Goal: Find specific page/section: Find specific page/section

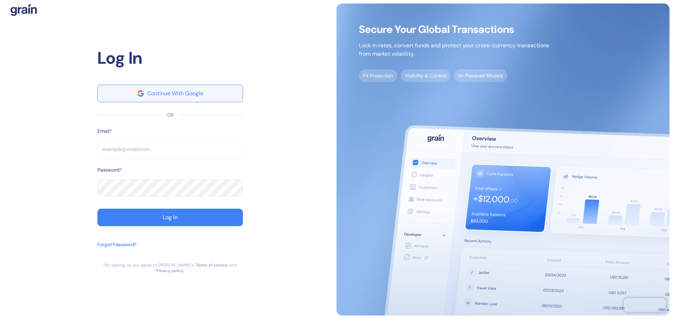
click at [180, 96] on div "Continue With Google" at bounding box center [175, 94] width 56 height 6
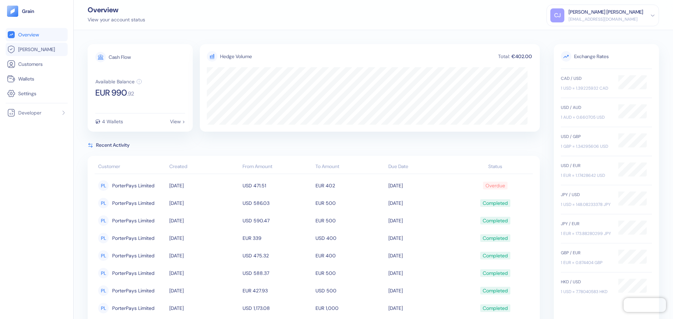
click at [27, 51] on span "[PERSON_NAME]" at bounding box center [36, 49] width 37 height 7
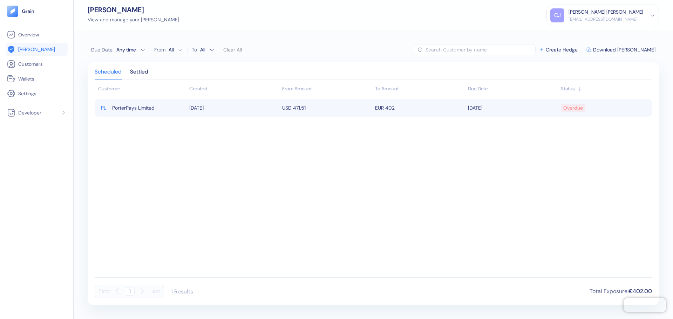
click at [172, 107] on div "PL PorterPays Limited" at bounding box center [142, 108] width 88 height 12
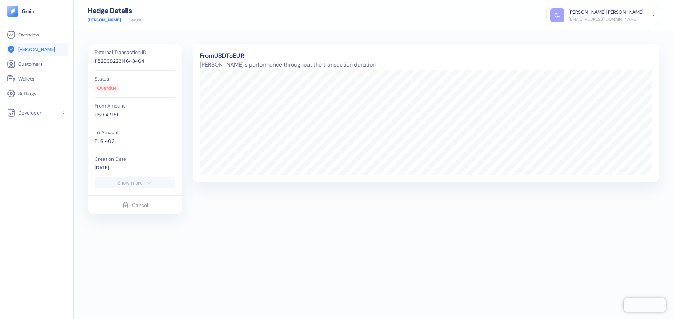
click at [26, 48] on span "[PERSON_NAME]" at bounding box center [36, 49] width 37 height 7
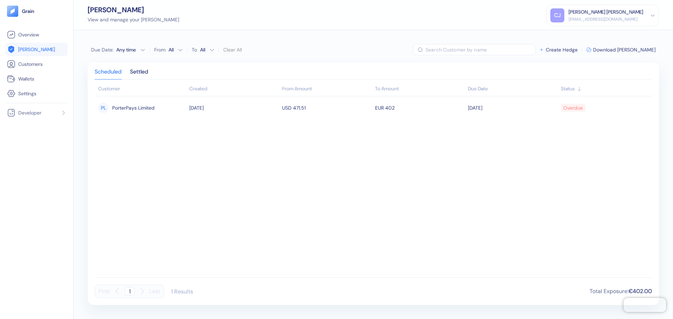
click at [27, 42] on ul "Overview [PERSON_NAME] Customers Wallets Settings" at bounding box center [37, 64] width 62 height 72
click at [30, 34] on span "Overview" at bounding box center [28, 34] width 21 height 7
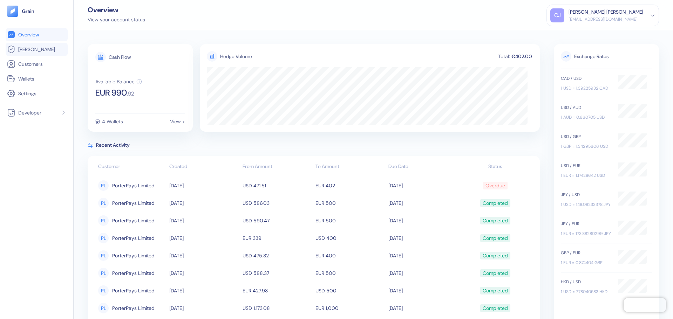
click at [28, 53] on span "[PERSON_NAME]" at bounding box center [36, 49] width 37 height 7
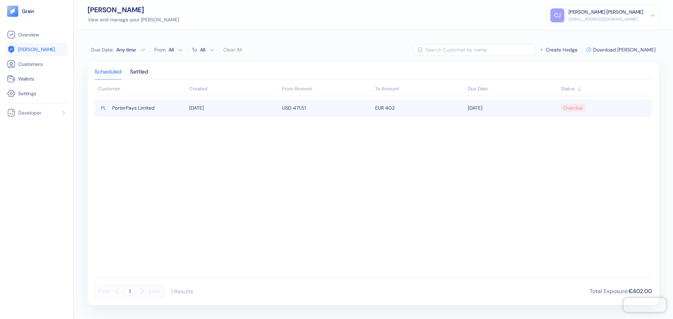
click at [150, 107] on span "PorterPays Limited" at bounding box center [133, 108] width 42 height 12
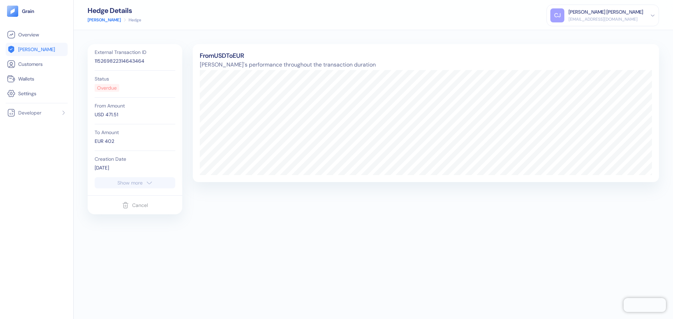
click at [97, 20] on link "[PERSON_NAME]" at bounding box center [104, 20] width 33 height 6
